Goal: Task Accomplishment & Management: Use online tool/utility

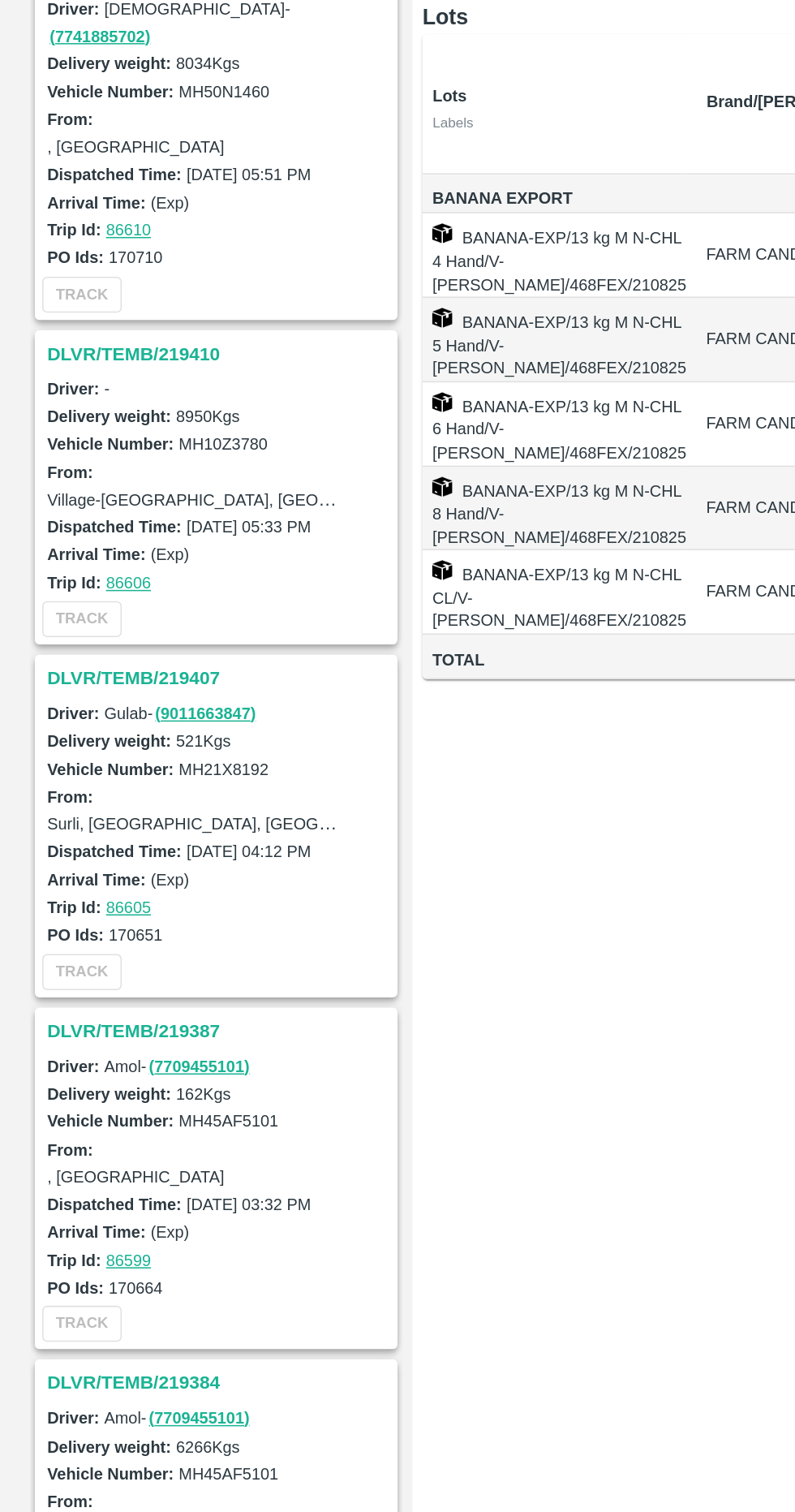
scroll to position [807, 0]
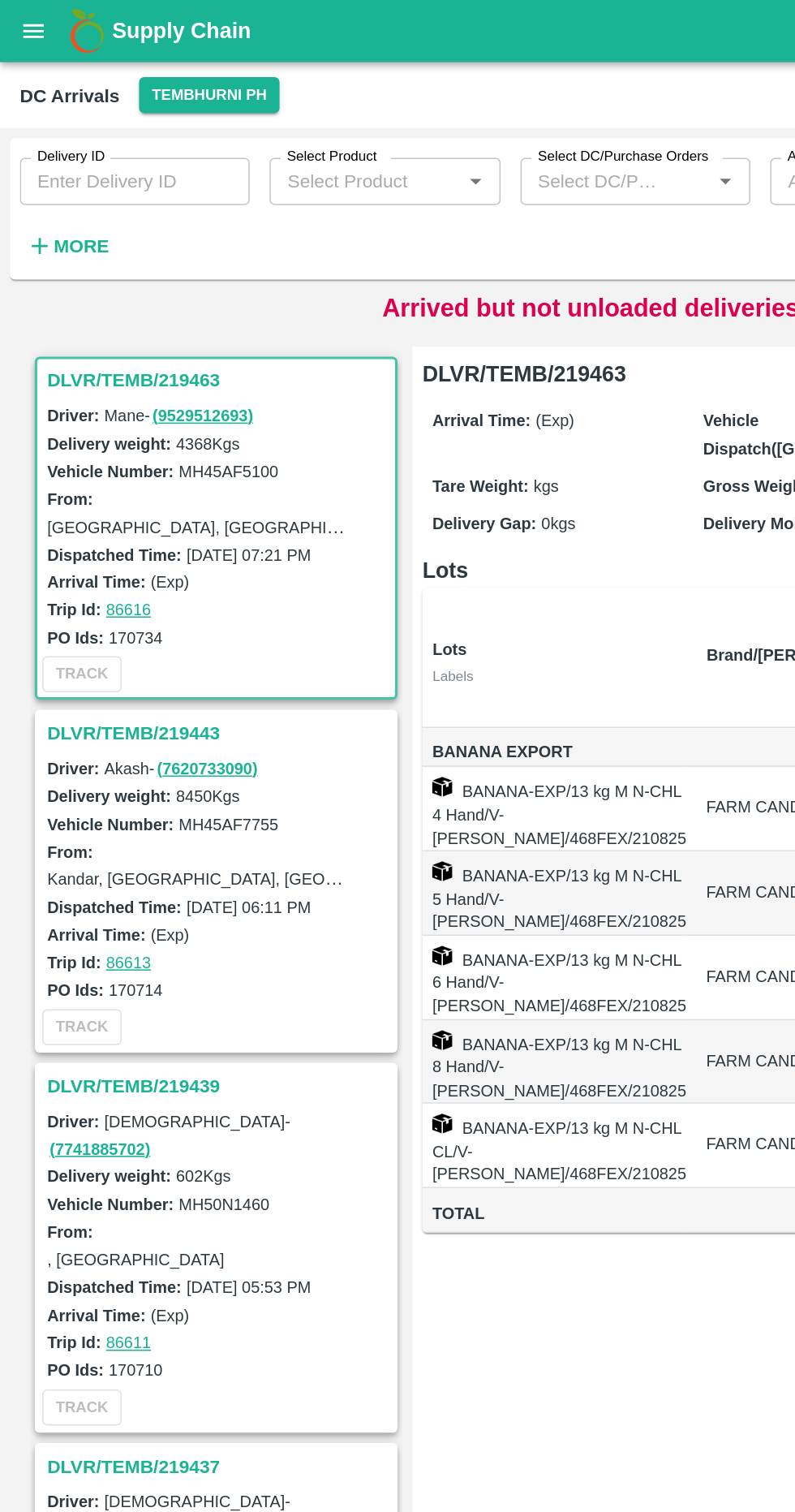
click at [87, 245] on h3 "DLVR/TEMB/219463" at bounding box center [143, 248] width 225 height 21
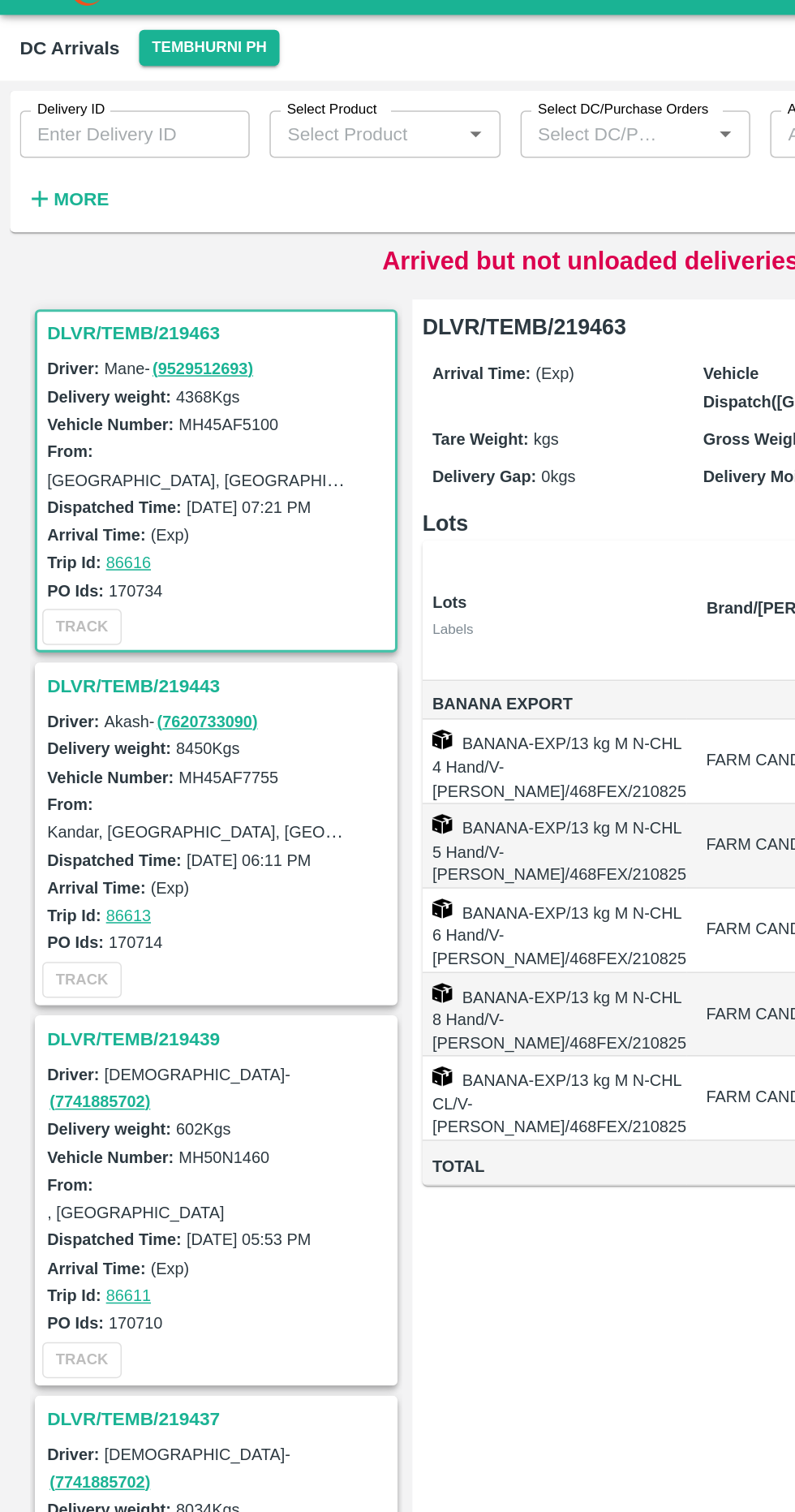
scroll to position [7, 0]
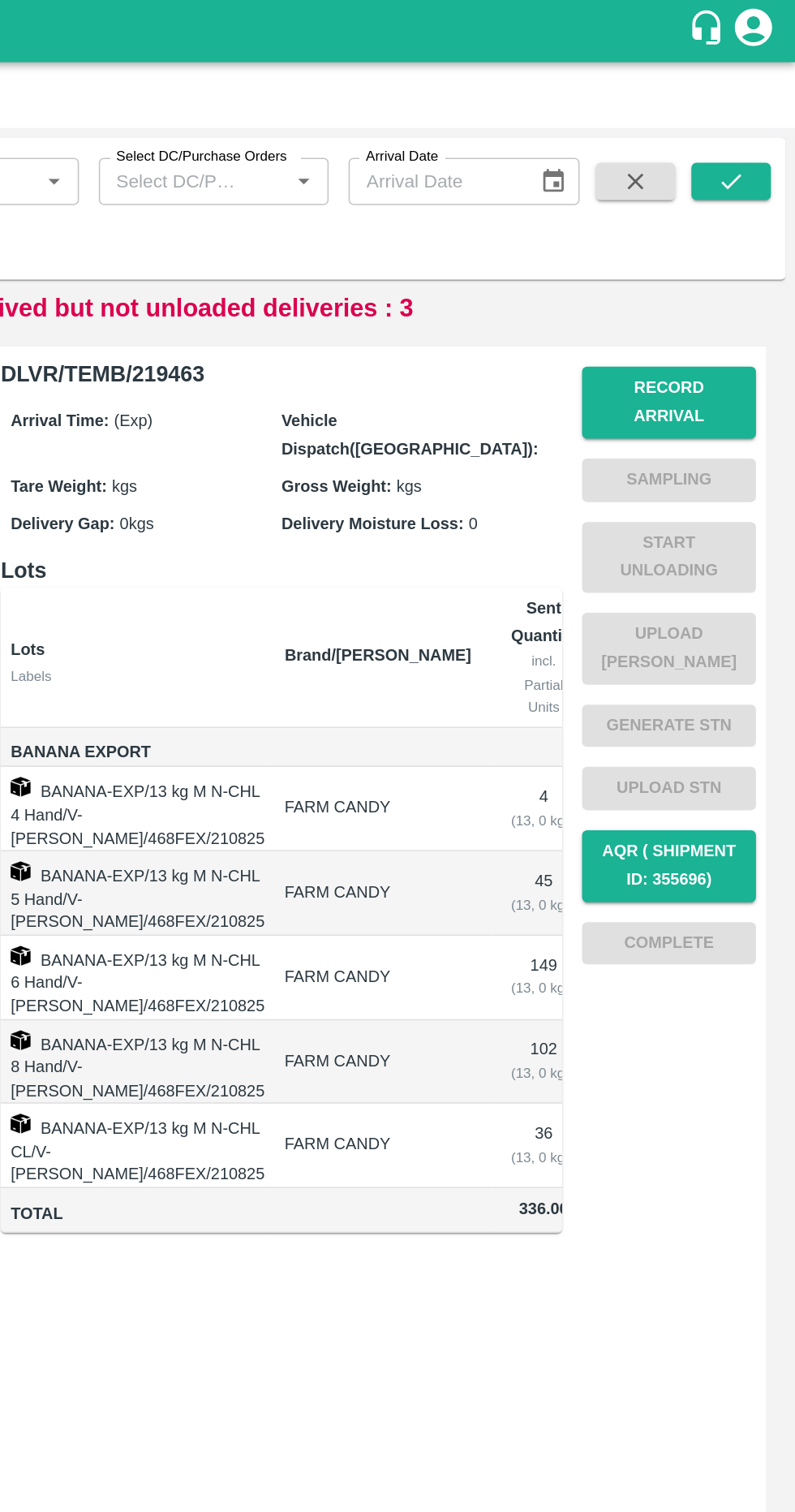
click at [712, 247] on button "Record Arrival" at bounding box center [711, 263] width 113 height 47
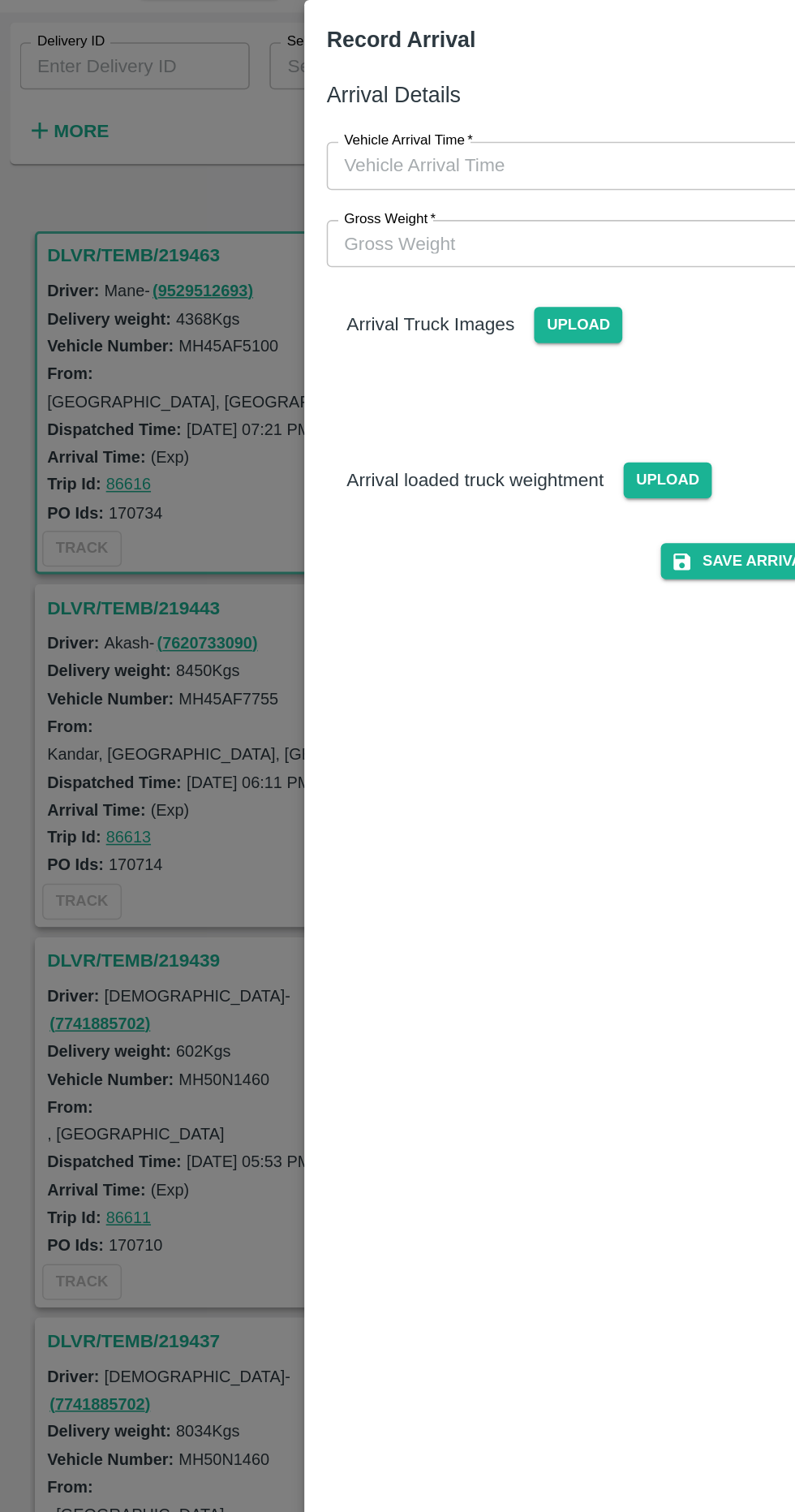
click at [351, 238] on input "Gross Weight   *" at bounding box center [381, 235] width 336 height 31
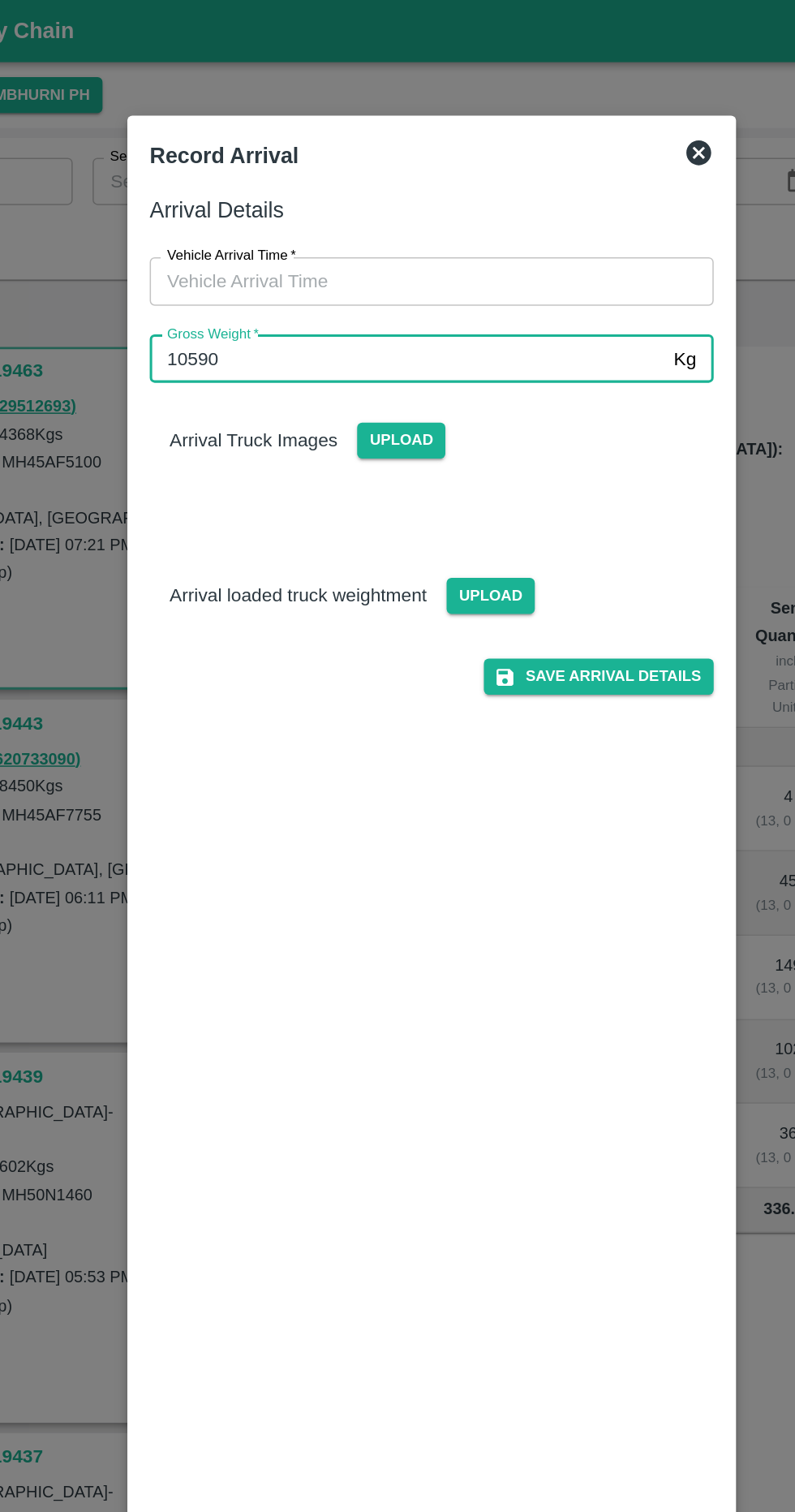
type input "10590"
click at [449, 183] on input "Vehicle Arrival Time   *" at bounding box center [392, 183] width 357 height 31
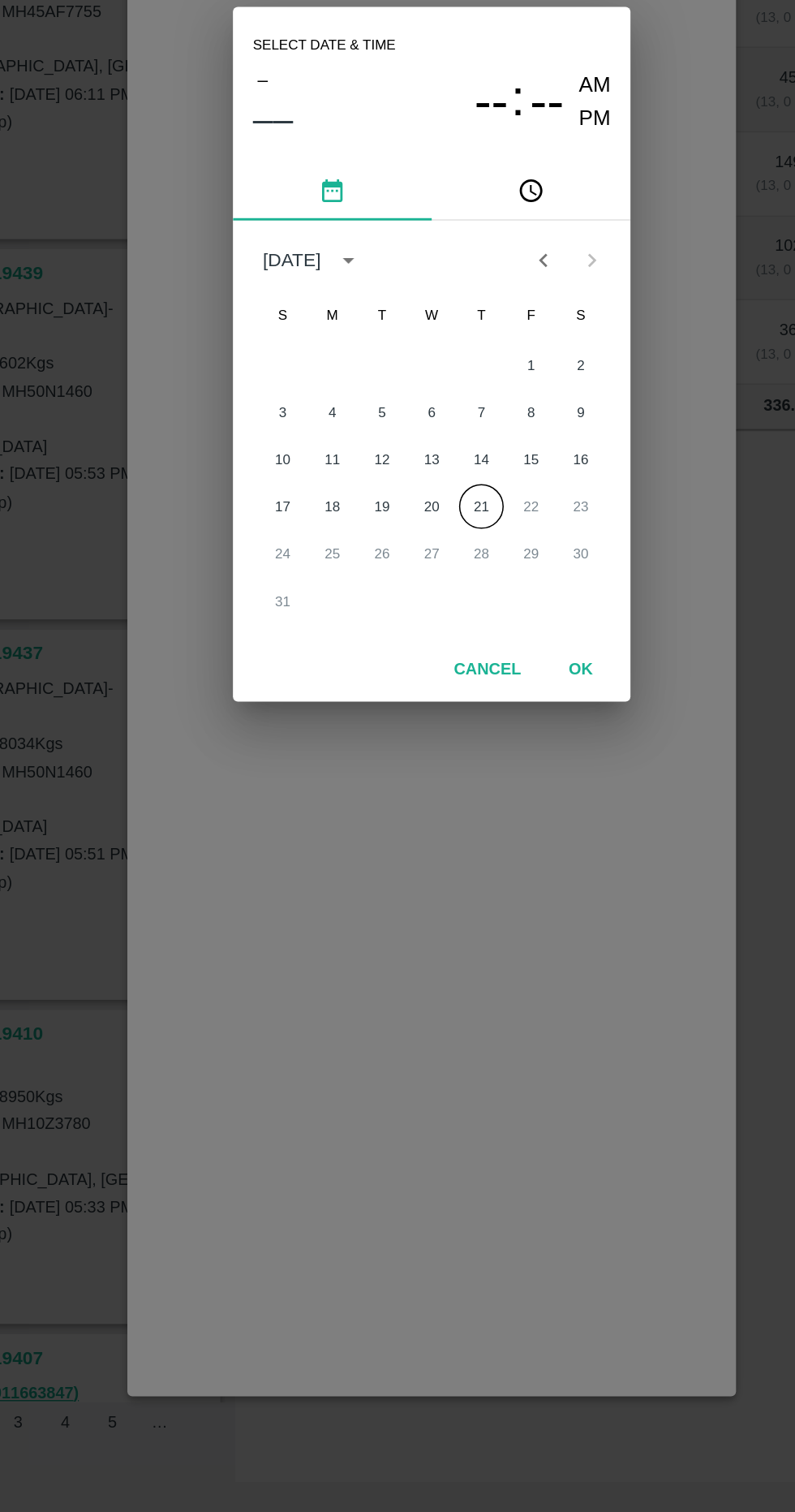
click at [432, 855] on button "21" at bounding box center [430, 855] width 29 height 29
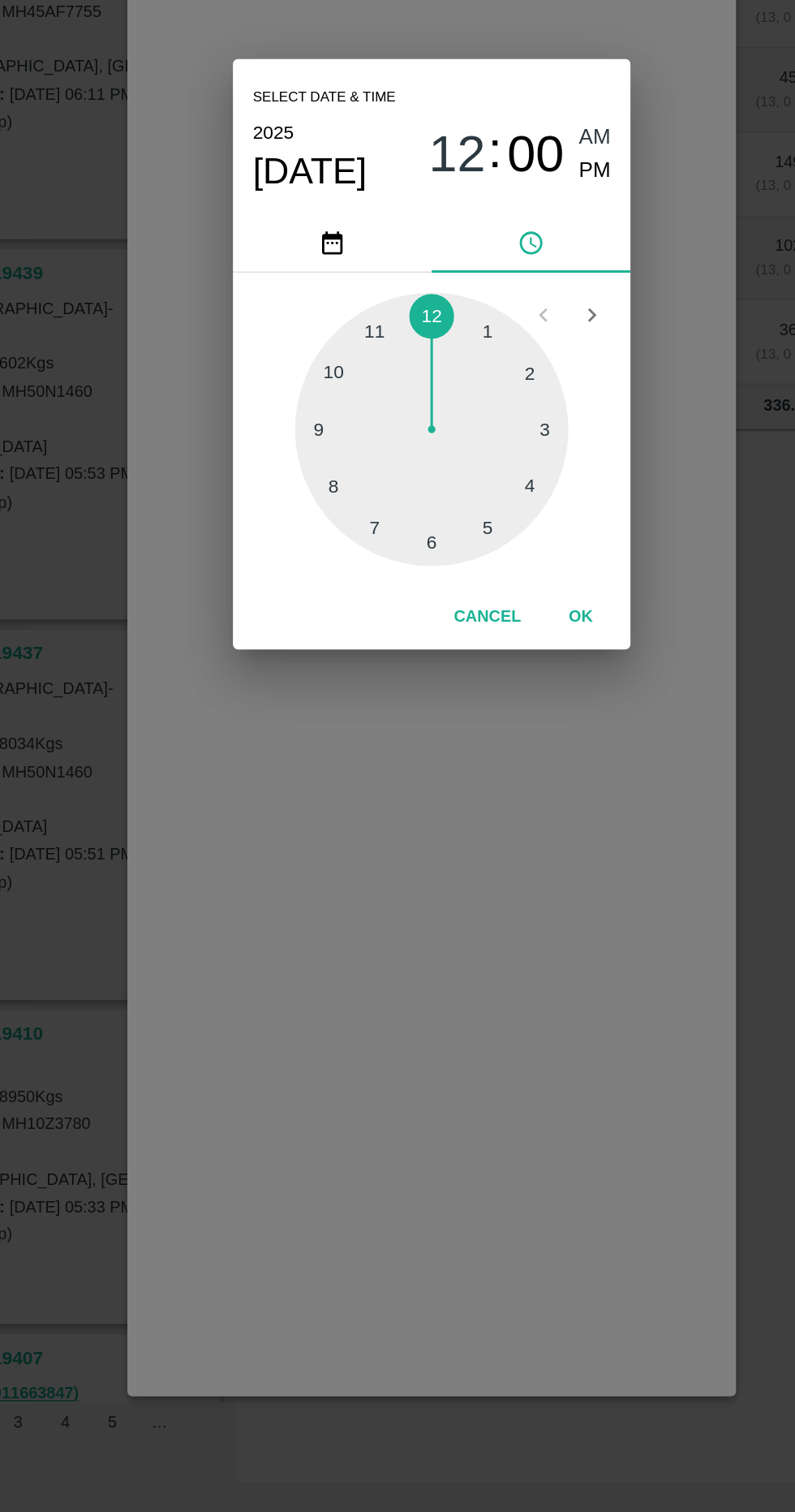
click at [334, 846] on div at bounding box center [397, 805] width 178 height 178
click at [508, 638] on span "PM" at bounding box center [504, 637] width 21 height 22
type input "21/08/2025 08:00 PM"
click at [494, 929] on button "OK" at bounding box center [495, 928] width 52 height 28
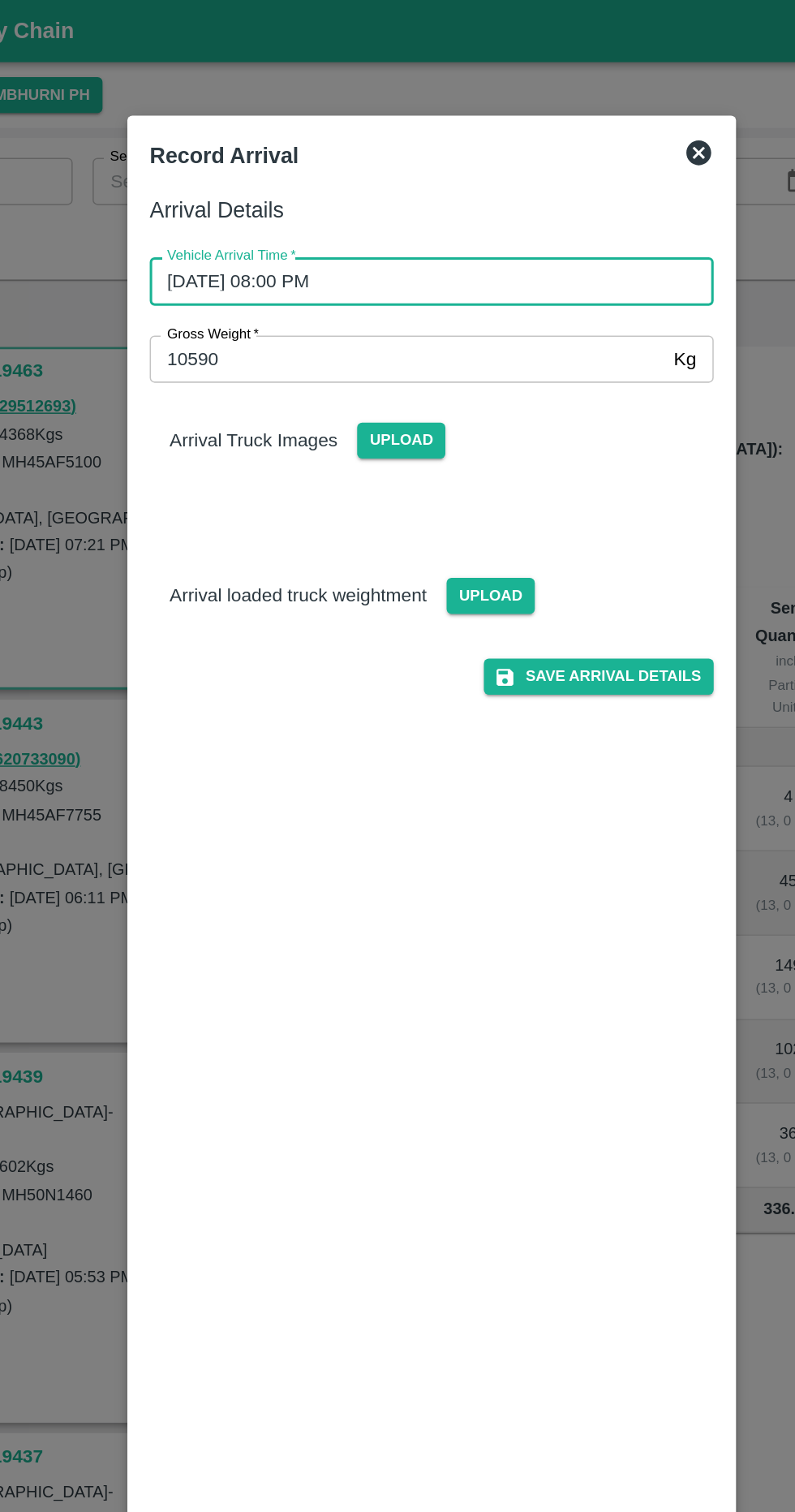
click at [494, 236] on input "10590" at bounding box center [381, 235] width 336 height 31
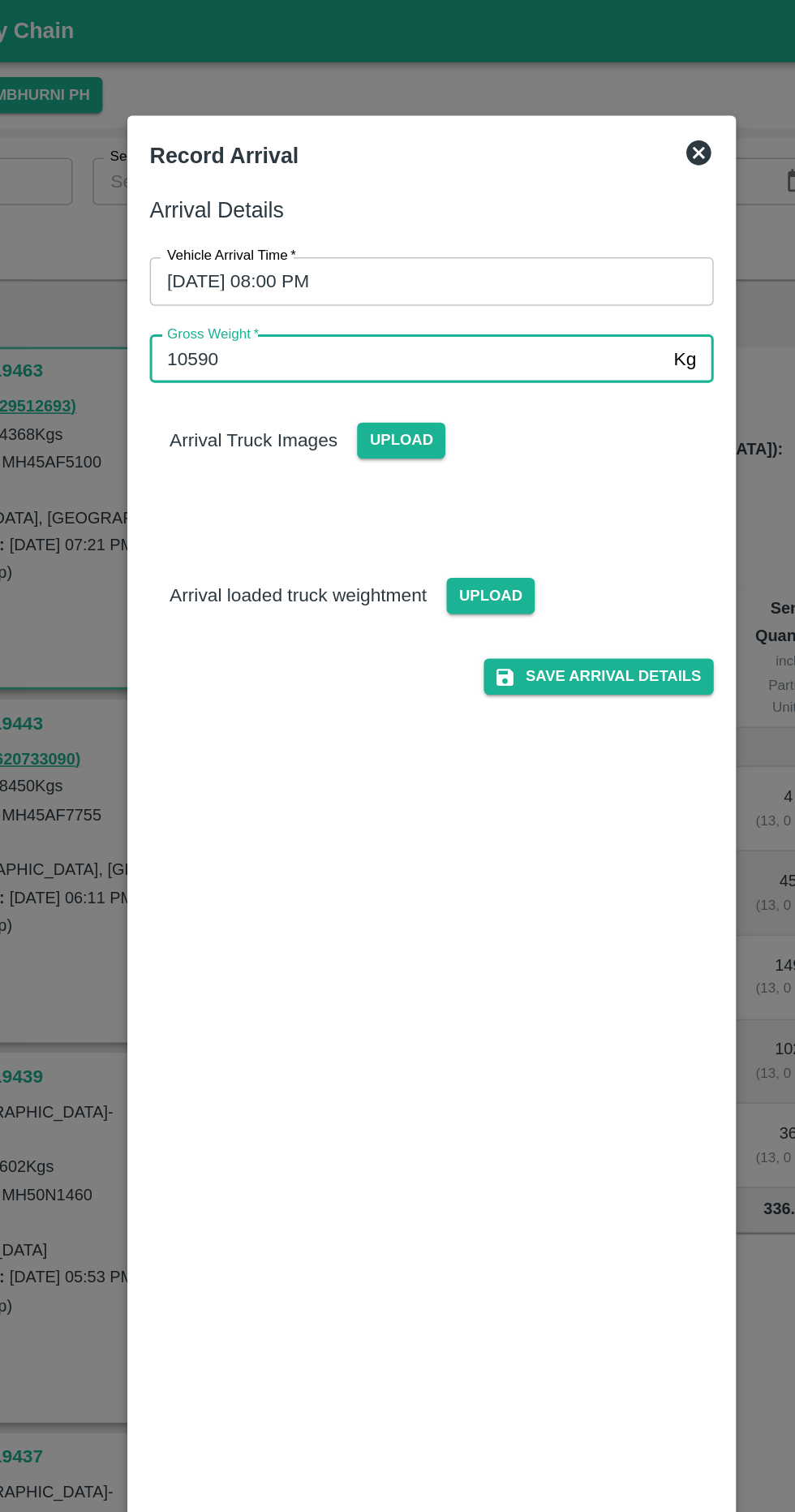
click at [444, 388] on span "Upload" at bounding box center [436, 389] width 58 height 24
click at [0, 0] on input "Upload" at bounding box center [0, 0] width 0 height 0
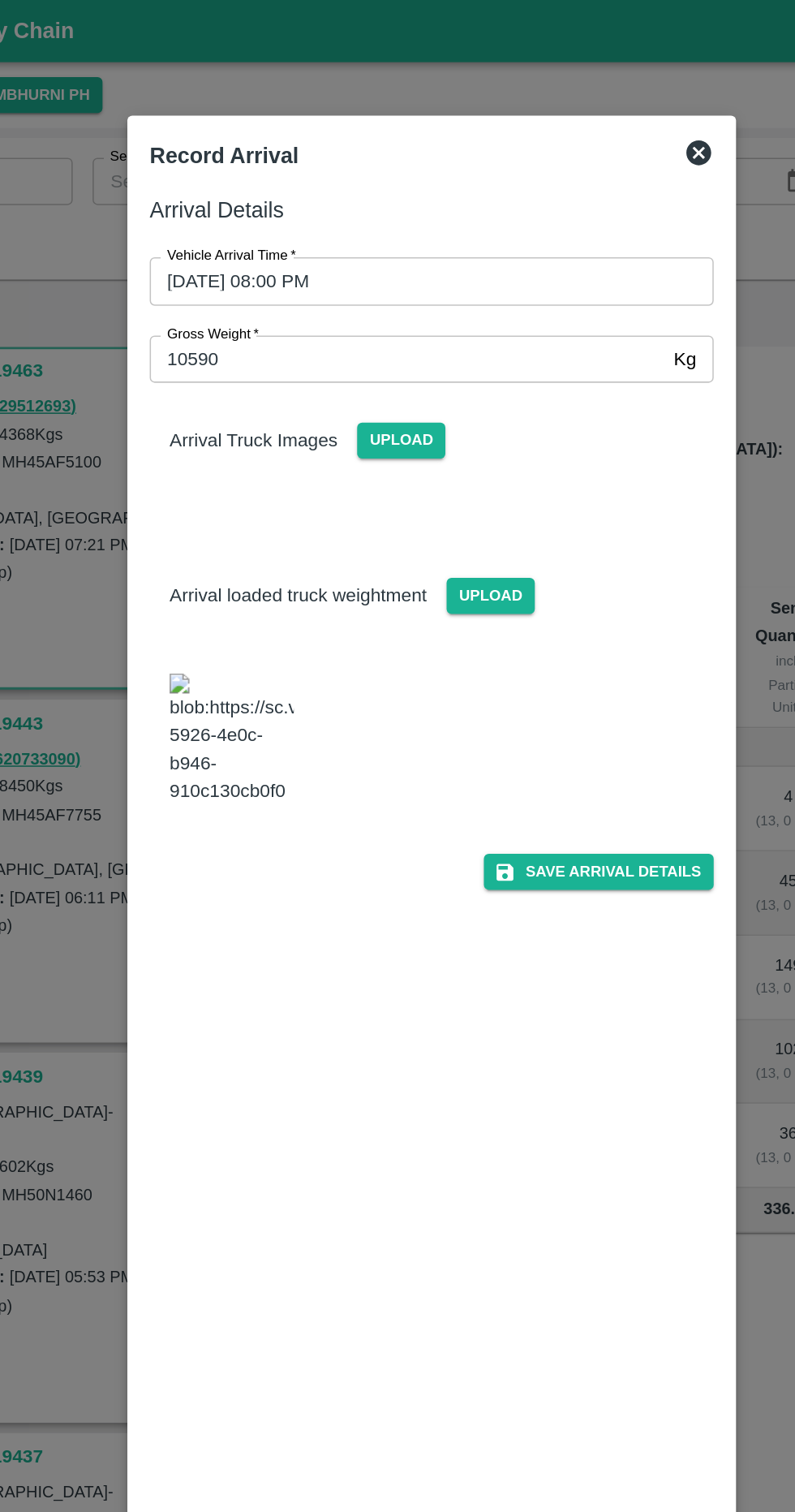
click at [387, 292] on span "Upload" at bounding box center [378, 288] width 58 height 24
click at [0, 0] on input "Upload" at bounding box center [0, 0] width 0 height 0
